Goal: Transaction & Acquisition: Purchase product/service

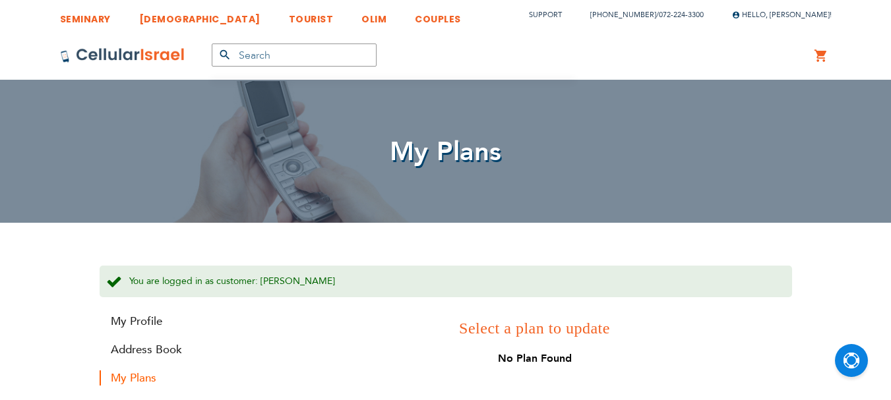
scroll to position [9, 0]
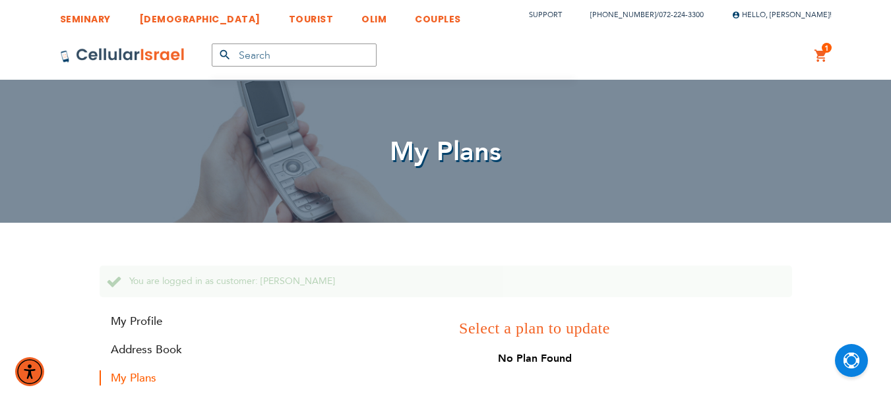
click at [825, 54] on link "1 1 items My Cart" at bounding box center [821, 56] width 15 height 16
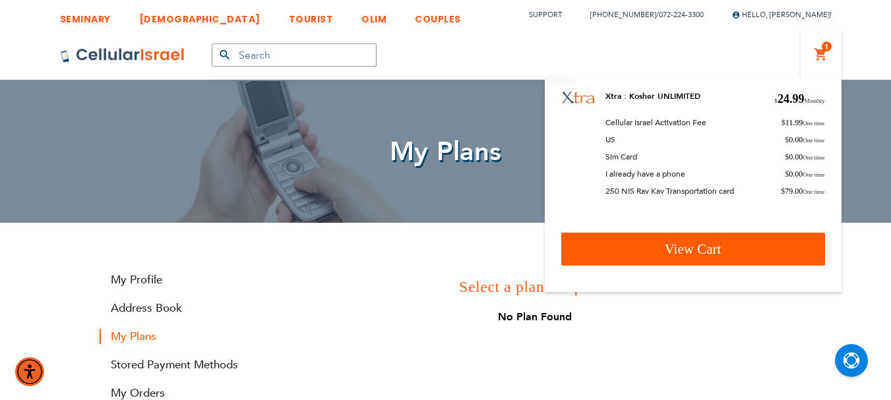
click at [695, 247] on span "View Cart" at bounding box center [693, 249] width 57 height 16
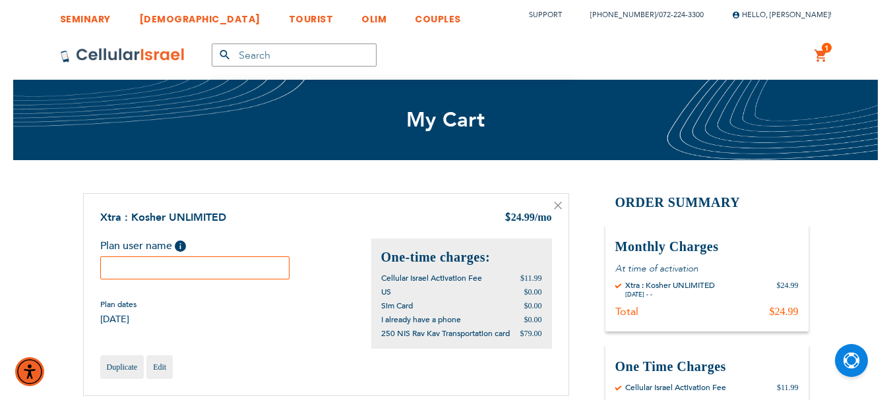
click at [236, 267] on input "text" at bounding box center [195, 268] width 190 height 23
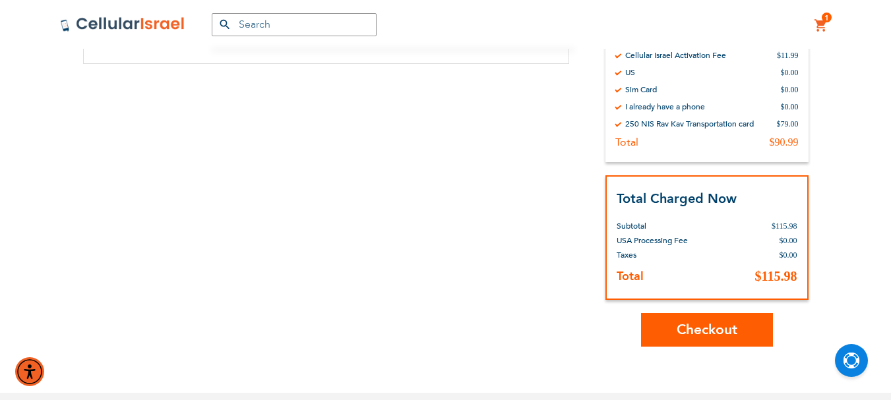
scroll to position [396, 0]
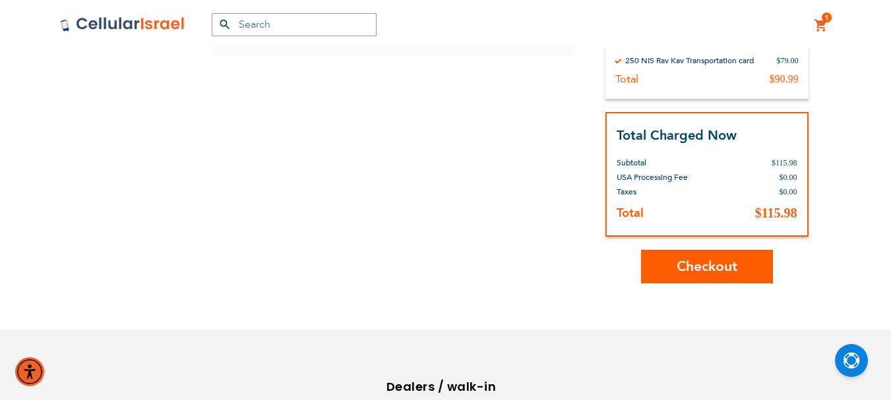
type input "Gitty Kushner"
click at [715, 273] on span "Checkout" at bounding box center [707, 266] width 61 height 19
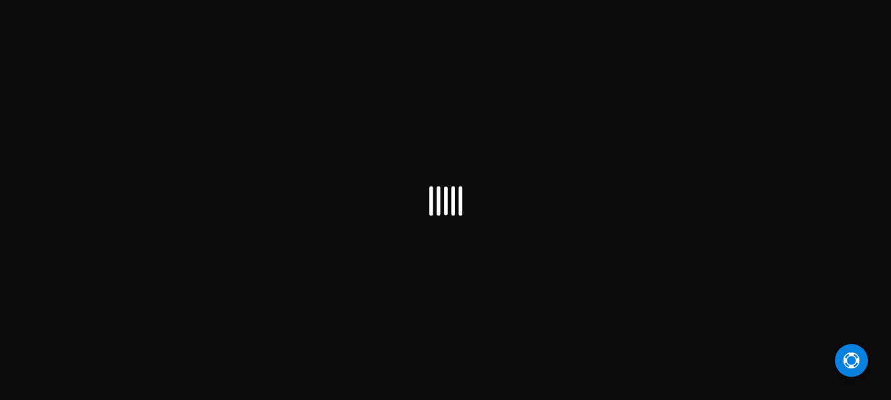
scroll to position [9, 0]
checkbox input "false"
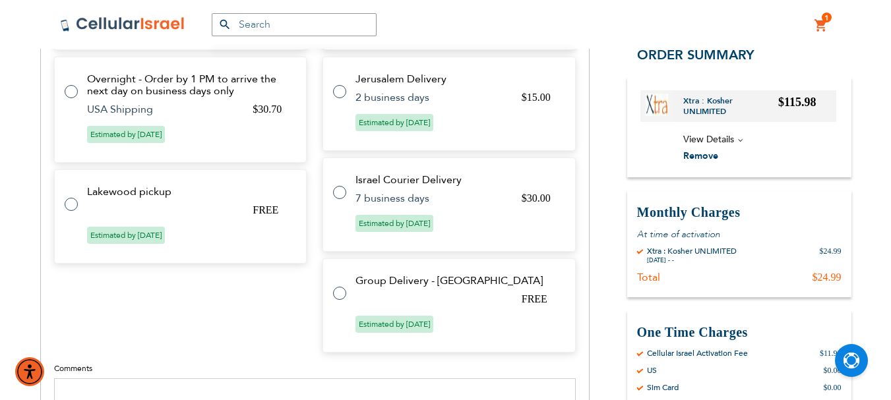
scroll to position [792, 0]
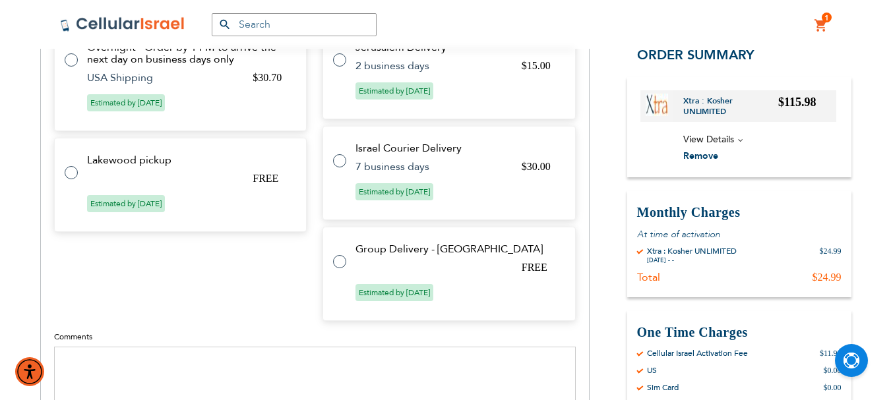
click at [65, 165] on label at bounding box center [78, 165] width 26 height 0
radio input "true"
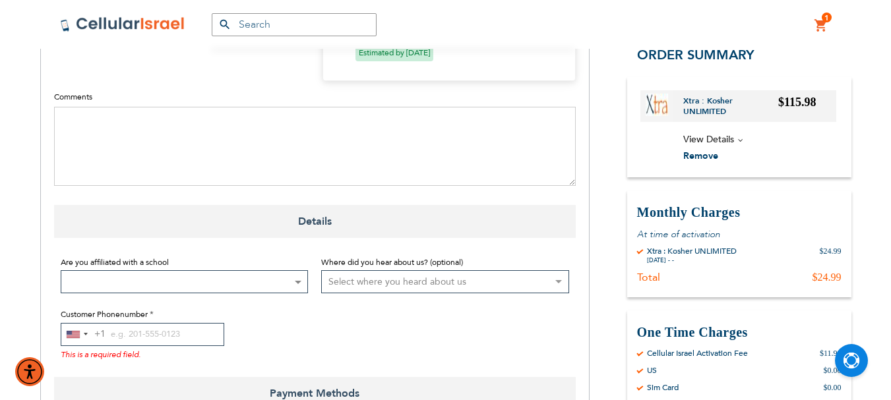
scroll to position [928, 0]
click at [301, 280] on span at bounding box center [297, 281] width 13 height 22
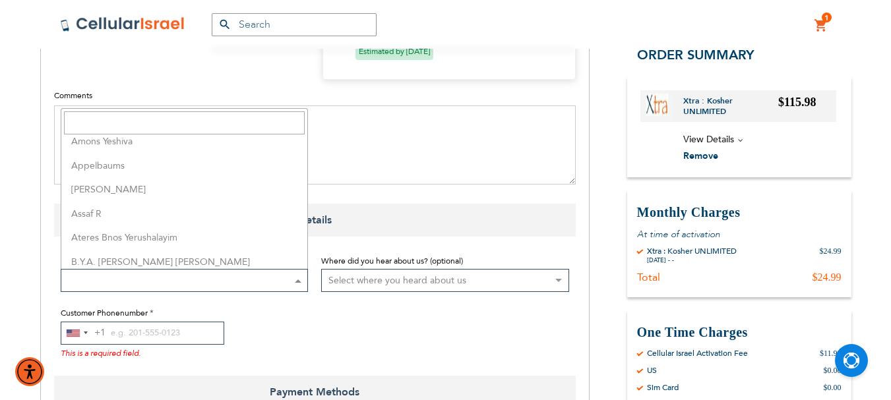
scroll to position [132, 0]
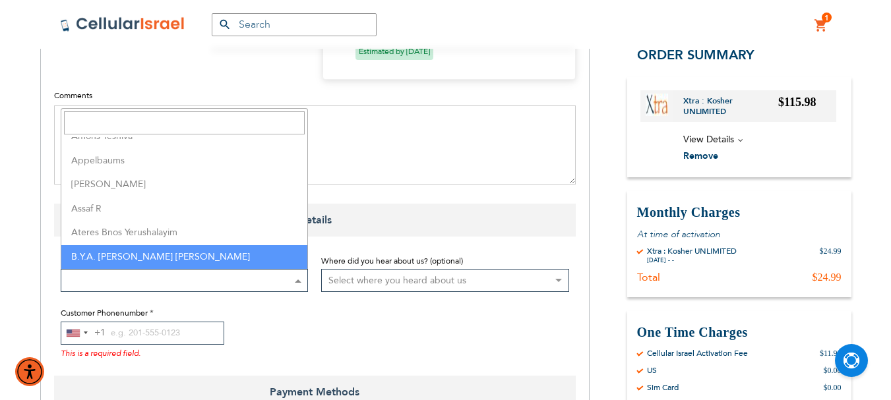
select select "14"
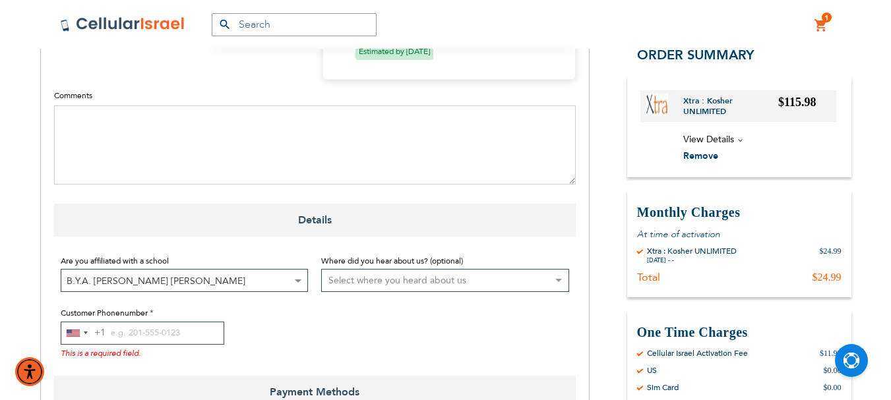
click at [387, 281] on select "Select where you heard about us Existing Customer Friend Other School/Group BP …" at bounding box center [445, 280] width 248 height 23
select select "1"
click at [321, 269] on select "Select where you heard about us Existing Customer Friend Other School/Group BP …" at bounding box center [445, 280] width 248 height 23
click at [110, 334] on input "Customer Phonenumber" at bounding box center [143, 333] width 164 height 23
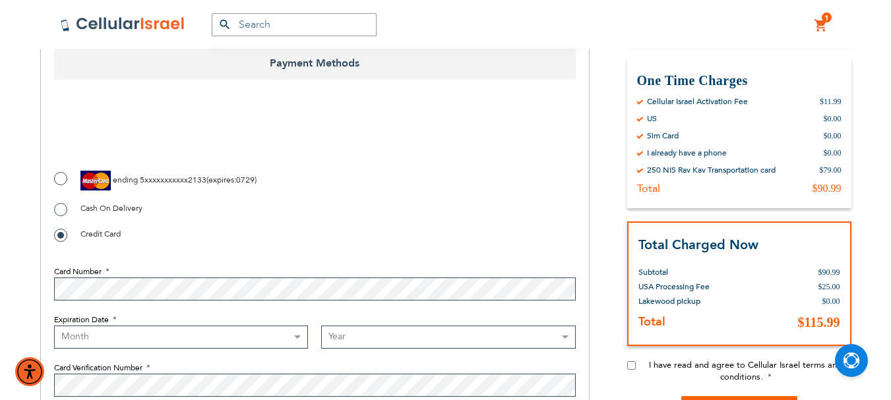
scroll to position [1257, 0]
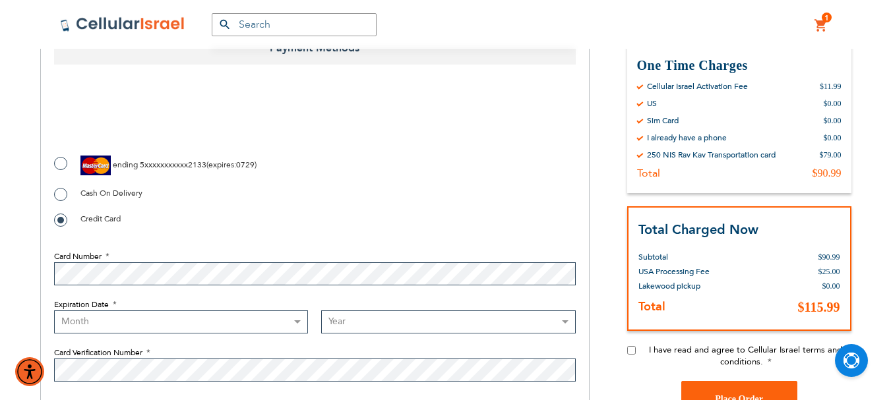
type input "215-869-8753"
click at [631, 350] on input "I have read and agree to Cellular Israel terms and conditions." at bounding box center [631, 350] width 9 height 9
checkbox input "true"
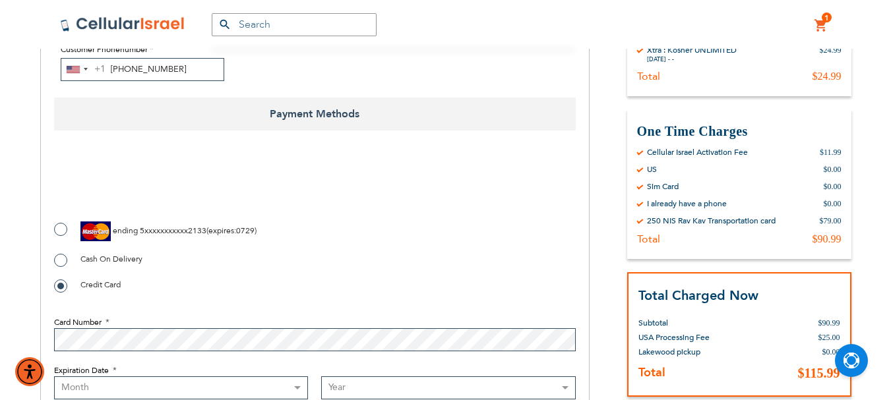
checkbox input "true"
click at [56, 226] on label "ending 5xxxxxxxxxxx2133 ( expires : 0729 )" at bounding box center [155, 232] width 203 height 20
radio input "true"
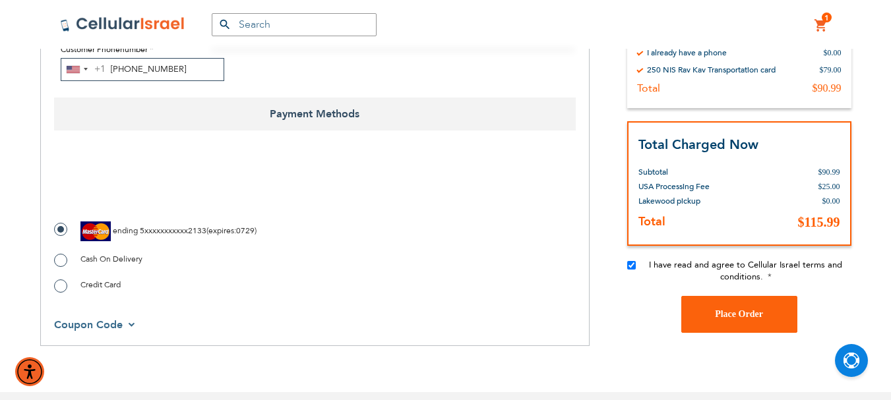
scroll to position [1257, 0]
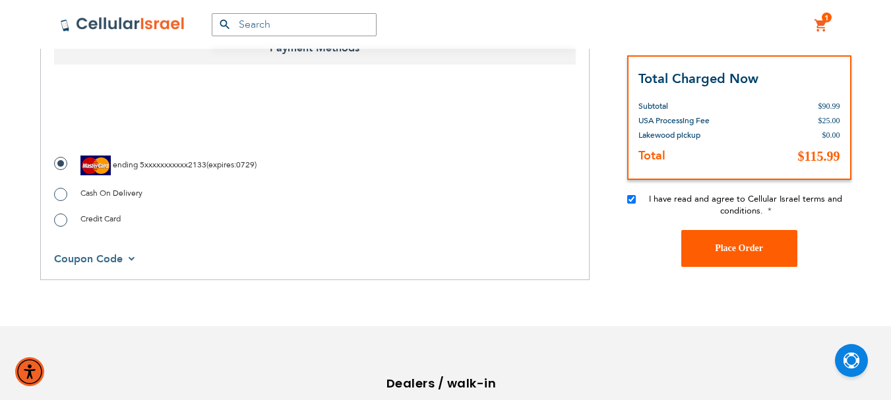
click at [729, 250] on span "Place Order" at bounding box center [739, 248] width 48 height 10
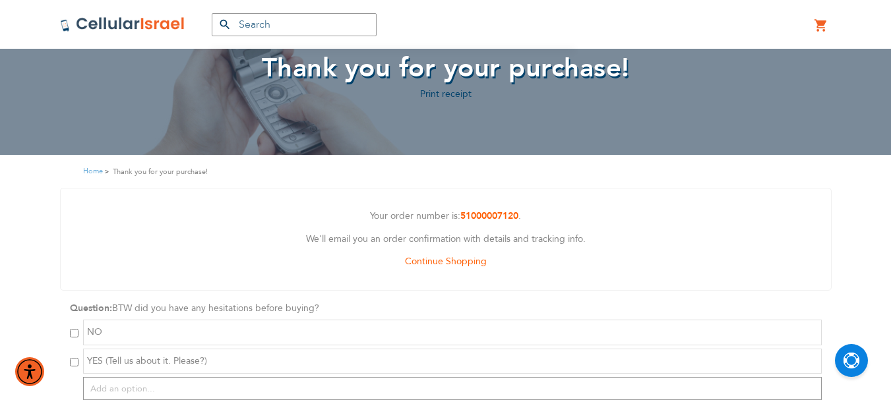
scroll to position [132, 0]
